Goal: Task Accomplishment & Management: Use online tool/utility

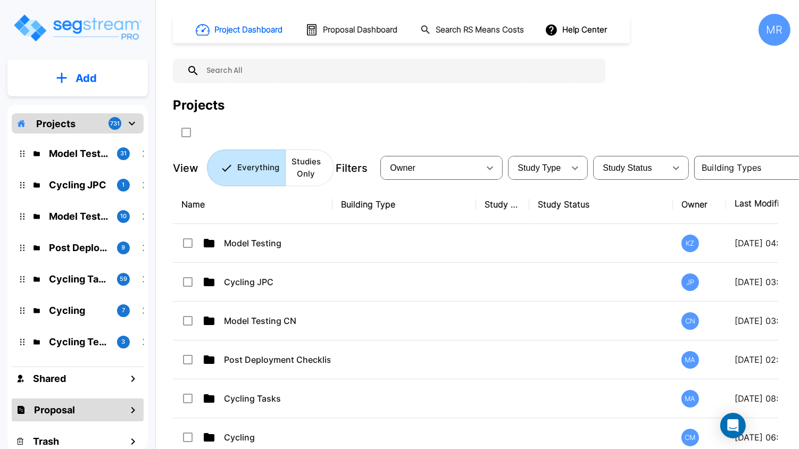
click at [103, 401] on div "Proposal" at bounding box center [78, 409] width 132 height 23
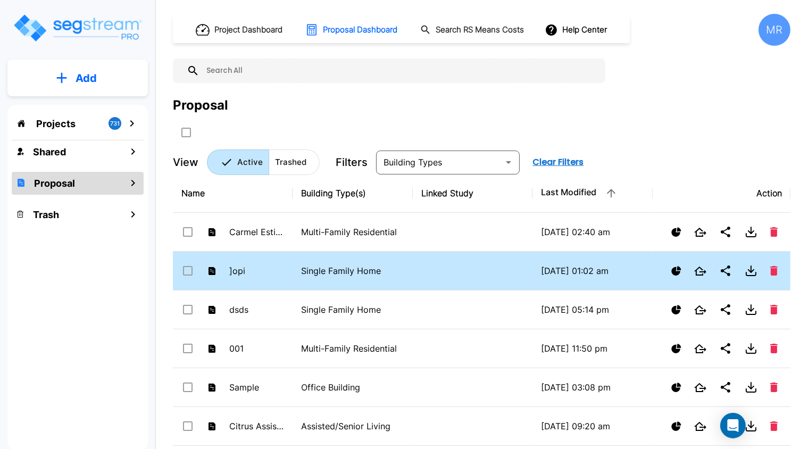
click at [321, 270] on p "Single Family Home" at bounding box center [352, 270] width 103 height 13
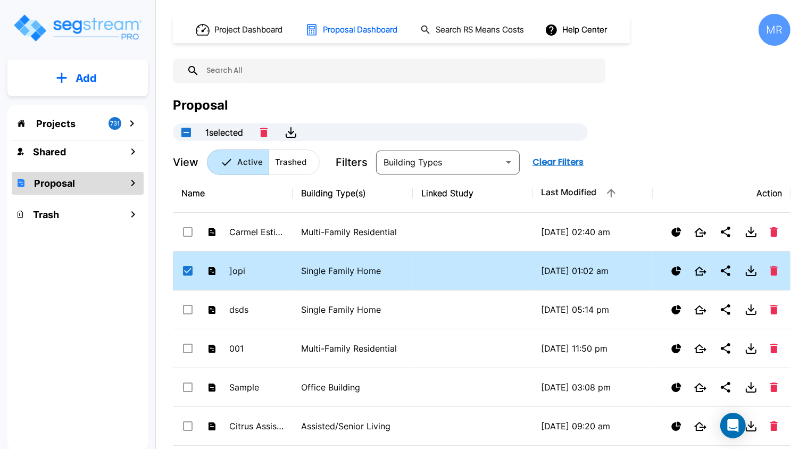
click at [321, 270] on p "Single Family Home" at bounding box center [352, 270] width 103 height 13
checkbox input "false"
